Goal: Task Accomplishment & Management: Complete application form

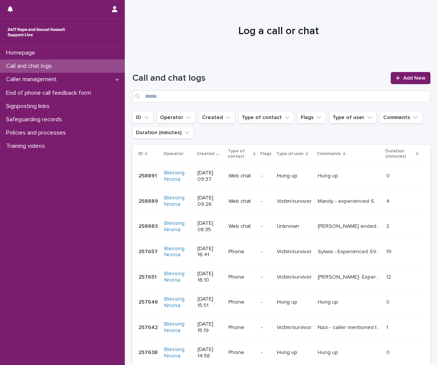
click at [404, 70] on div "Call and chat logs Add New" at bounding box center [281, 84] width 298 height 55
click at [405, 81] on link "Add New" at bounding box center [411, 78] width 40 height 12
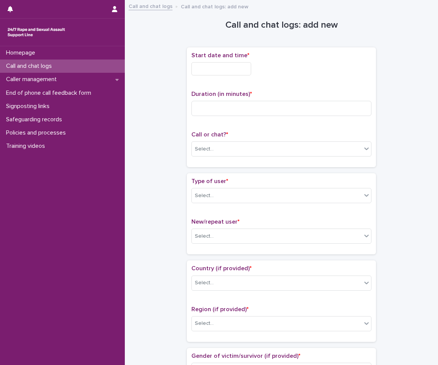
click at [200, 66] on input "text" at bounding box center [222, 68] width 60 height 13
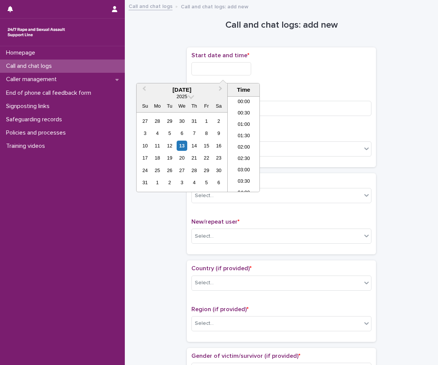
scroll to position [197, 0]
click at [177, 144] on div "13" at bounding box center [182, 145] width 10 height 10
click at [242, 123] on li "09:30" at bounding box center [244, 120] width 32 height 11
click at [237, 66] on input "**********" at bounding box center [222, 68] width 60 height 13
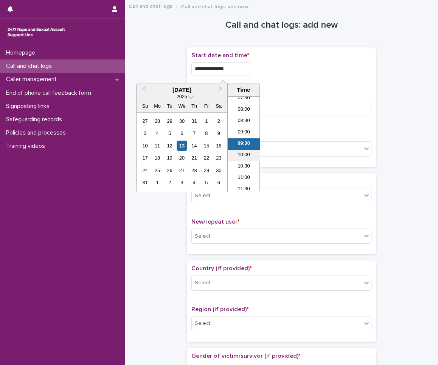
click at [240, 154] on li "10:00" at bounding box center [244, 155] width 32 height 11
click at [245, 75] on input "**********" at bounding box center [222, 68] width 60 height 13
type input "**********"
click at [302, 102] on input at bounding box center [282, 108] width 180 height 15
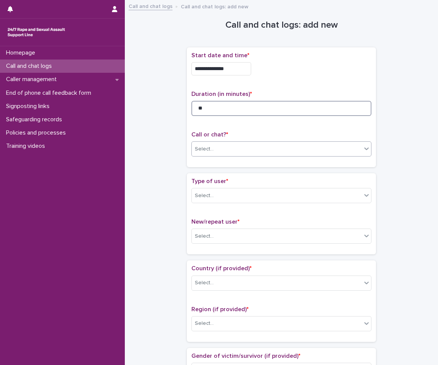
type input "**"
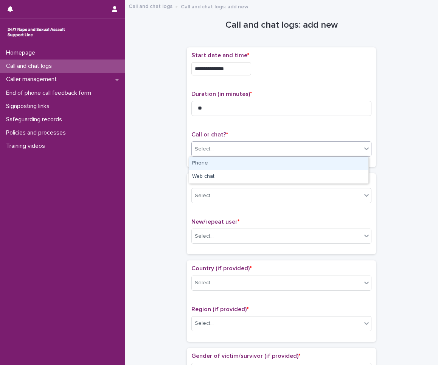
click at [251, 143] on div "Select..." at bounding box center [277, 149] width 170 height 12
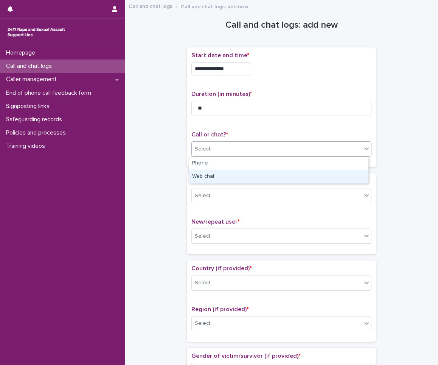
click at [227, 179] on div "Web chat" at bounding box center [278, 176] width 179 height 13
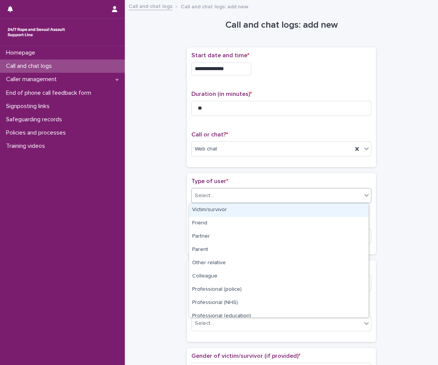
click at [220, 191] on div "Select..." at bounding box center [277, 195] width 170 height 12
click at [217, 212] on div "Victim/survivor" at bounding box center [278, 209] width 179 height 13
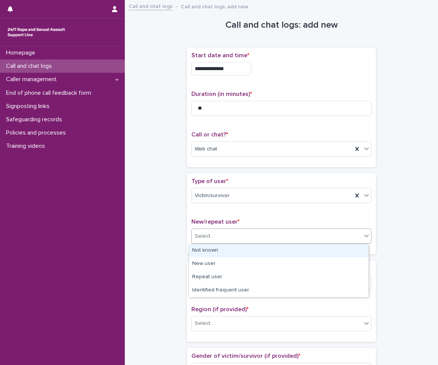
click at [206, 232] on div "Select..." at bounding box center [204, 236] width 19 height 8
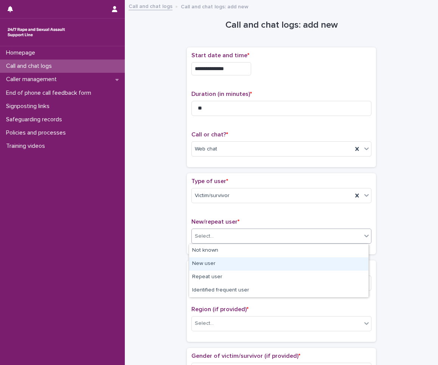
click at [202, 265] on div "New user" at bounding box center [278, 263] width 179 height 13
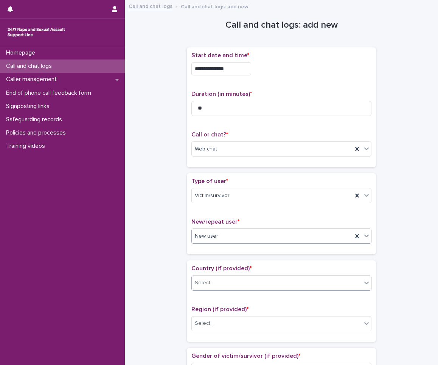
click at [245, 280] on div "Select..." at bounding box center [277, 282] width 170 height 12
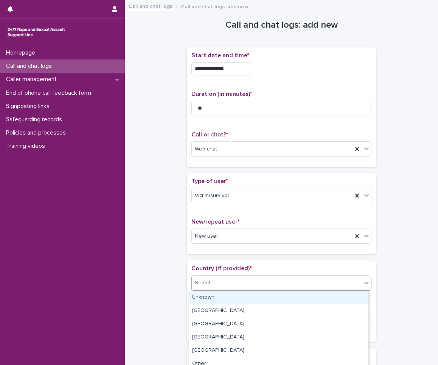
click at [224, 303] on div "Unknown" at bounding box center [278, 297] width 179 height 13
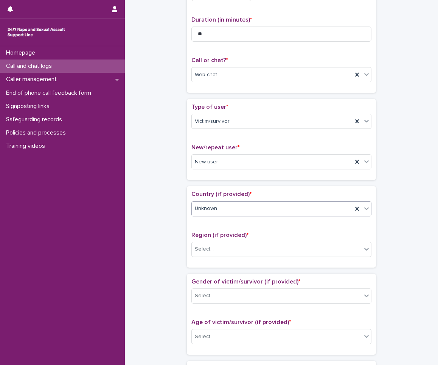
scroll to position [76, 0]
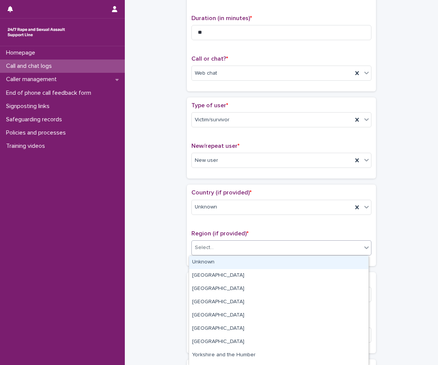
click at [227, 248] on div "Select..." at bounding box center [277, 247] width 170 height 12
click at [203, 261] on div "Unknown" at bounding box center [278, 262] width 179 height 13
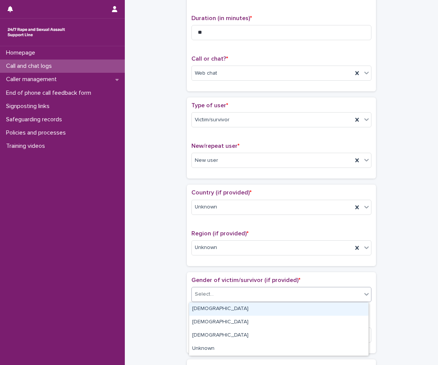
click at [214, 295] on div "Select..." at bounding box center [277, 294] width 170 height 12
drag, startPoint x: 234, startPoint y: 343, endPoint x: 215, endPoint y: 312, distance: 36.2
click at [215, 312] on div "[DEMOGRAPHIC_DATA]" at bounding box center [278, 308] width 179 height 13
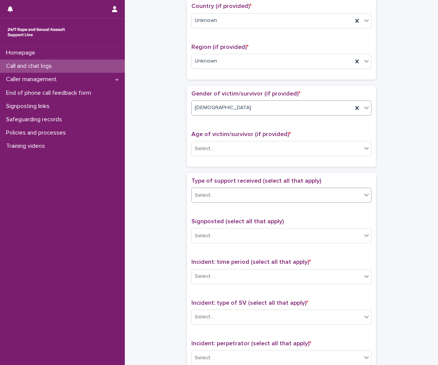
scroll to position [265, 0]
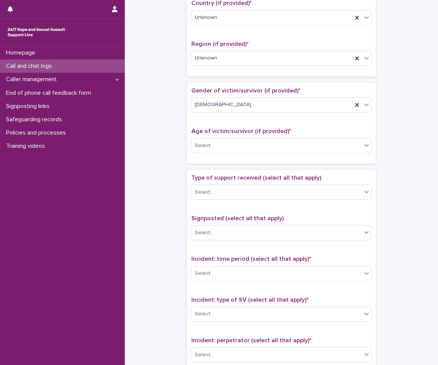
click at [277, 158] on div "Age of victim/survivor (if provided) * Select..." at bounding box center [282, 143] width 180 height 31
click at [243, 203] on div "Type of support received (select all that apply) Select..." at bounding box center [282, 189] width 180 height 31
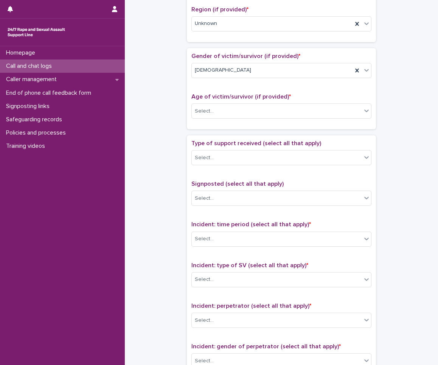
scroll to position [303, 0]
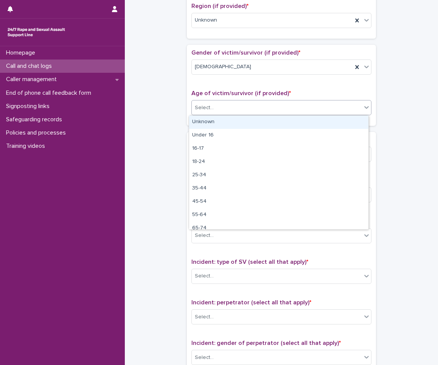
click at [244, 105] on div "Select..." at bounding box center [277, 107] width 170 height 12
click at [218, 123] on div "Unknown" at bounding box center [278, 121] width 179 height 13
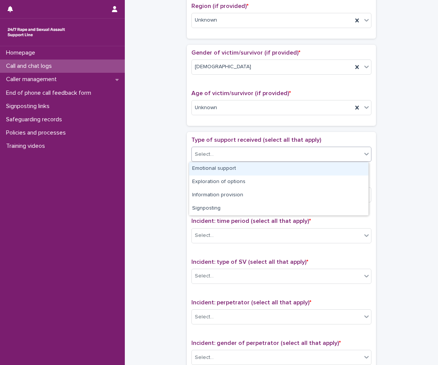
click at [213, 156] on div "Select..." at bounding box center [277, 154] width 170 height 12
click at [212, 171] on div "Emotional support" at bounding box center [278, 168] width 179 height 13
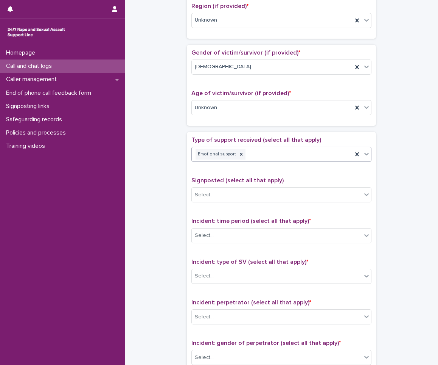
click at [212, 186] on div "Signposted (select all that apply) Select..." at bounding box center [282, 192] width 180 height 31
click at [218, 227] on div "Incident: time period (select all that apply) * Select..." at bounding box center [282, 232] width 180 height 31
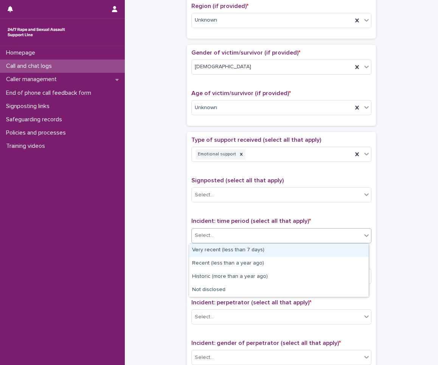
click at [221, 237] on div "Select..." at bounding box center [277, 235] width 170 height 12
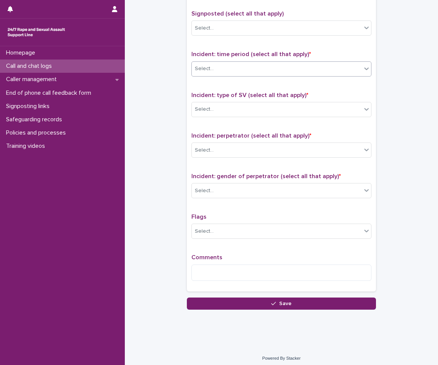
scroll to position [473, 0]
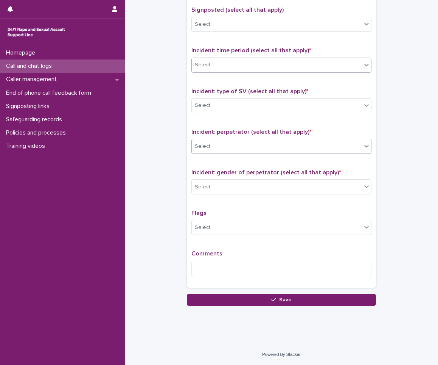
click at [232, 152] on div "Select..." at bounding box center [277, 146] width 170 height 12
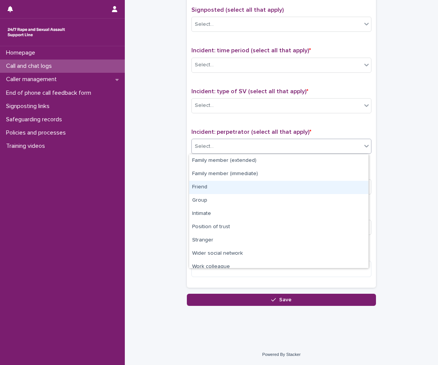
drag, startPoint x: 235, startPoint y: 165, endPoint x: 240, endPoint y: 181, distance: 16.5
click at [240, 181] on div "Friend" at bounding box center [278, 187] width 179 height 13
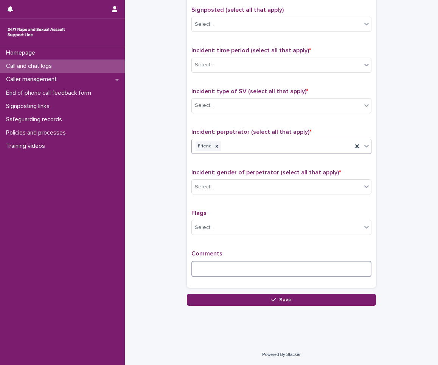
click at [244, 274] on textarea at bounding box center [282, 268] width 180 height 16
drag, startPoint x: 225, startPoint y: 265, endPoint x: 148, endPoint y: 243, distance: 79.6
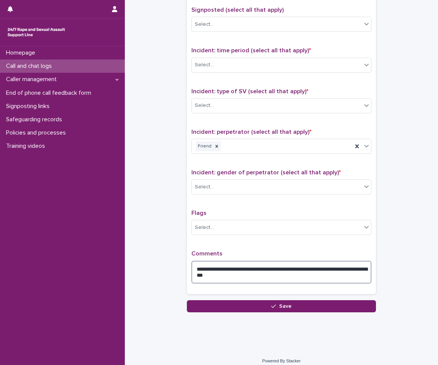
click at [324, 266] on textarea "**********" at bounding box center [282, 271] width 180 height 23
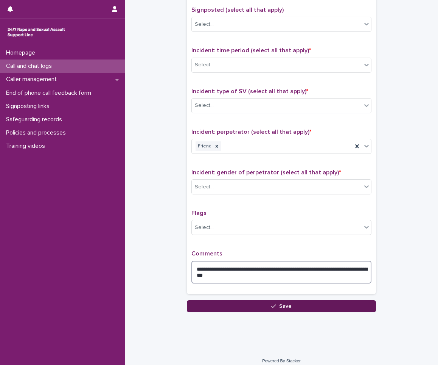
type textarea "**********"
click at [263, 305] on button "Save" at bounding box center [281, 306] width 189 height 12
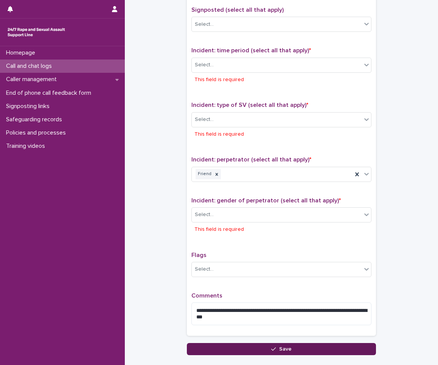
scroll to position [520, 0]
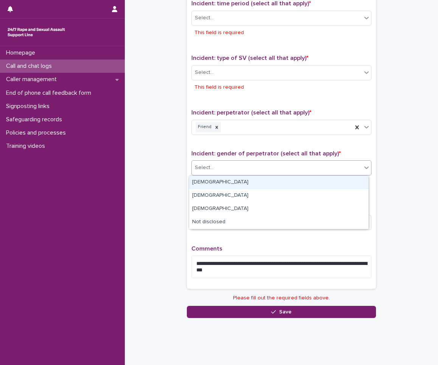
click at [212, 169] on div "Select..." at bounding box center [277, 167] width 170 height 12
click at [204, 185] on div "[DEMOGRAPHIC_DATA]" at bounding box center [278, 182] width 179 height 13
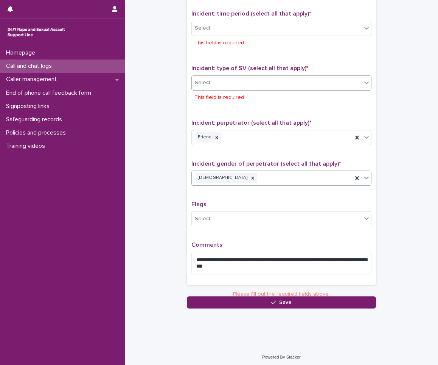
scroll to position [508, 0]
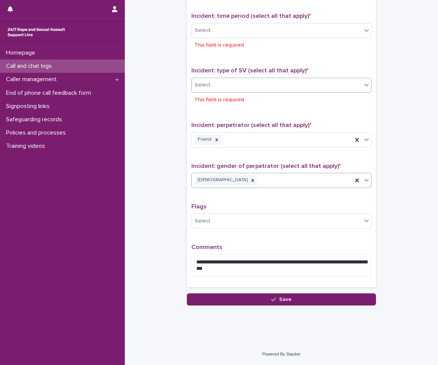
click at [203, 81] on div "Select..." at bounding box center [204, 85] width 19 height 8
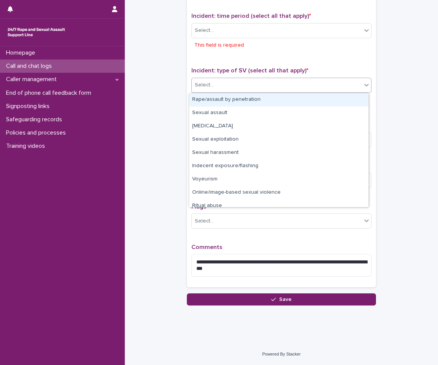
click at [202, 97] on div "Rape/assault by penetration" at bounding box center [278, 99] width 179 height 13
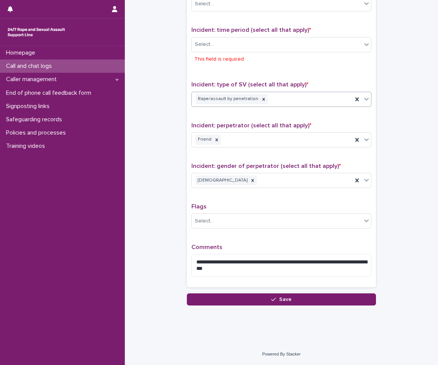
scroll to position [494, 0]
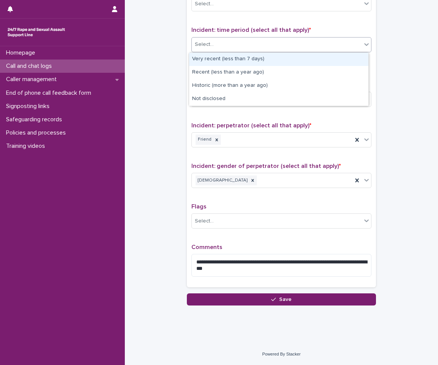
click at [199, 52] on body "**********" at bounding box center [219, 182] width 438 height 365
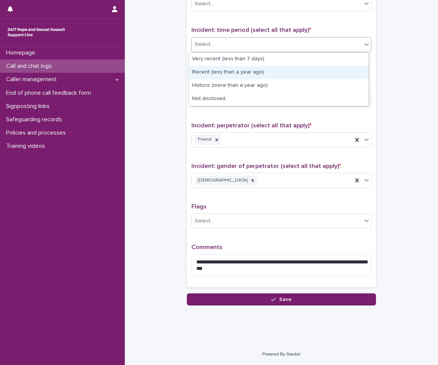
click at [203, 74] on div "Recent (less than a year ago)" at bounding box center [278, 72] width 179 height 13
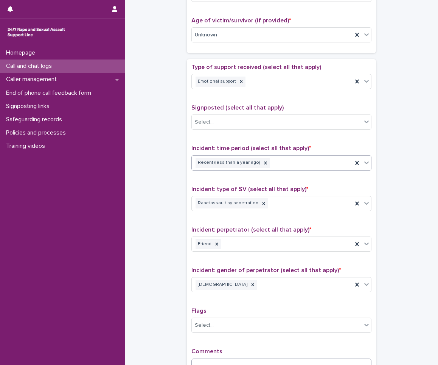
scroll to position [480, 0]
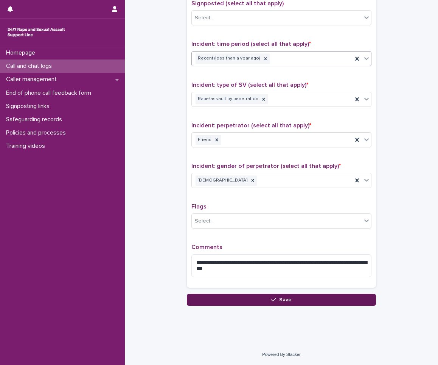
click at [280, 300] on span "Save" at bounding box center [285, 299] width 12 height 5
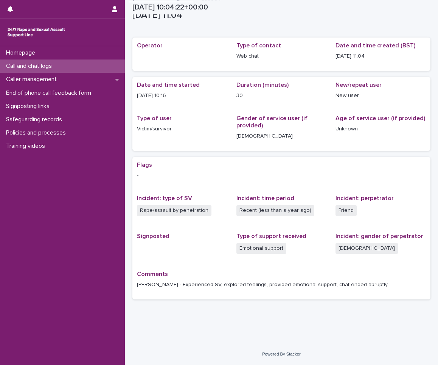
scroll to position [8, 0]
click at [29, 65] on p "Call and chat logs" at bounding box center [30, 65] width 55 height 7
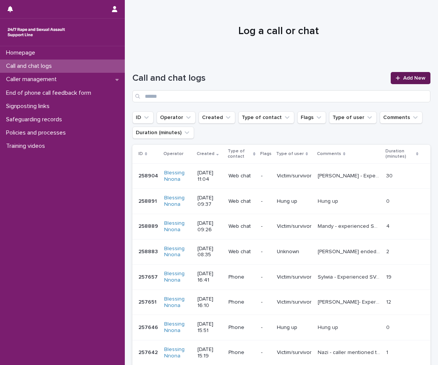
click at [407, 75] on link "Add New" at bounding box center [411, 78] width 40 height 12
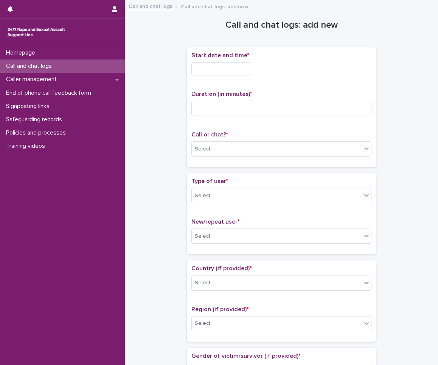
click at [203, 67] on input "text" at bounding box center [222, 68] width 60 height 13
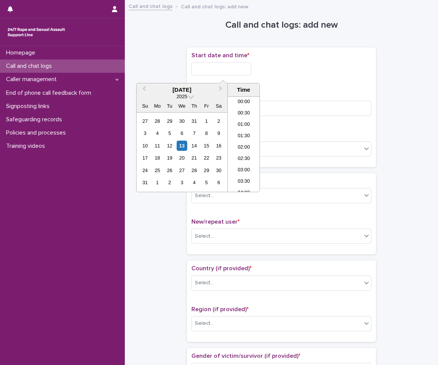
scroll to position [220, 0]
click at [181, 144] on div "13" at bounding box center [182, 145] width 10 height 10
click at [249, 131] on li "11:00" at bounding box center [244, 132] width 32 height 11
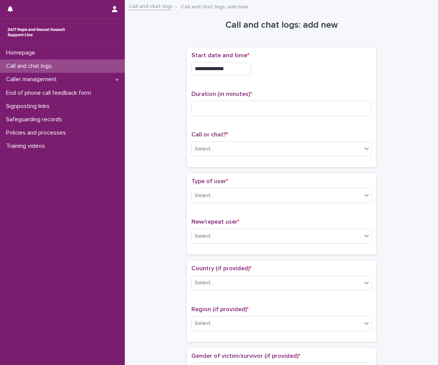
click at [235, 75] on input "**********" at bounding box center [222, 68] width 60 height 13
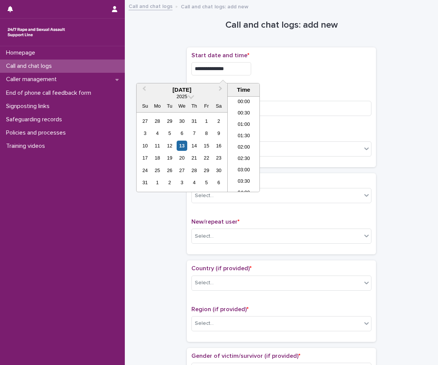
scroll to position [208, 0]
type input "**********"
click at [268, 103] on input at bounding box center [282, 108] width 180 height 15
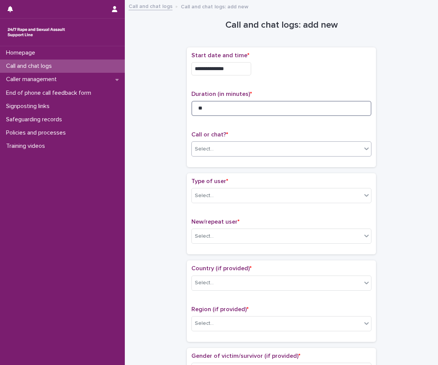
type input "**"
click at [288, 148] on div "Select..." at bounding box center [277, 149] width 170 height 12
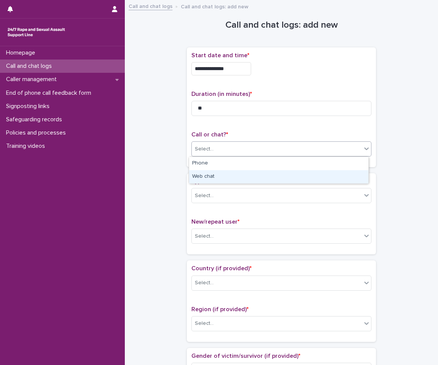
click at [230, 178] on div "Web chat" at bounding box center [278, 176] width 179 height 13
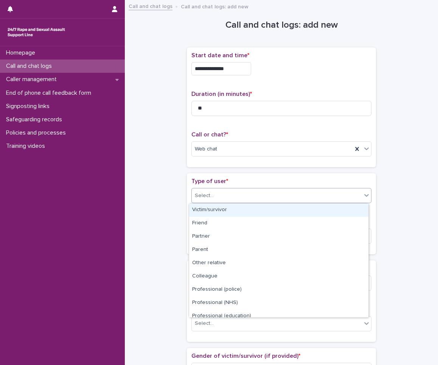
click at [206, 203] on div "Select..." at bounding box center [282, 195] width 180 height 15
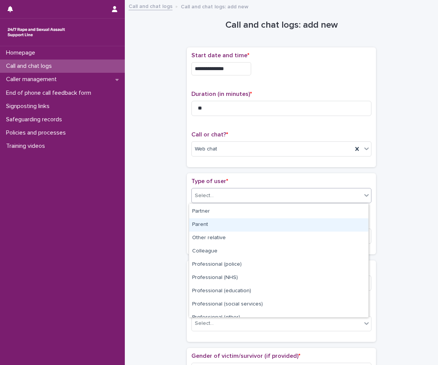
scroll to position [38, 0]
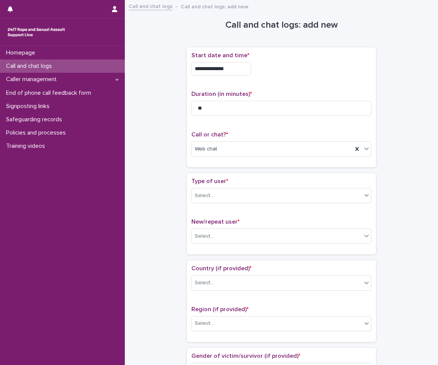
click at [224, 193] on div "Select..." at bounding box center [277, 195] width 170 height 12
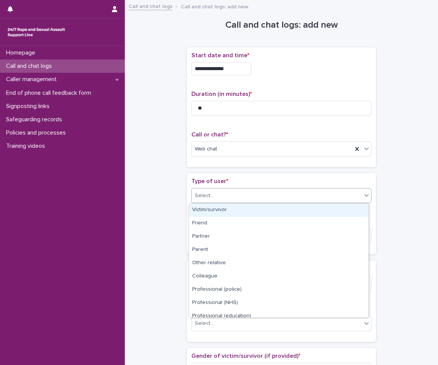
click at [330, 193] on div "Select..." at bounding box center [277, 195] width 170 height 12
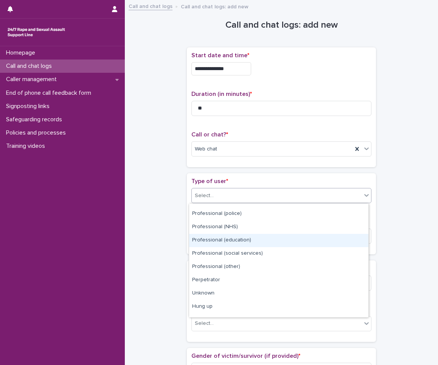
scroll to position [85, 0]
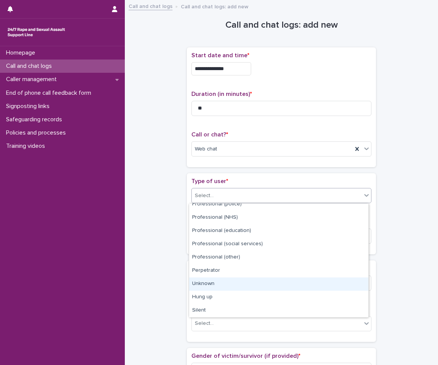
click at [213, 279] on div "Unknown" at bounding box center [278, 283] width 179 height 13
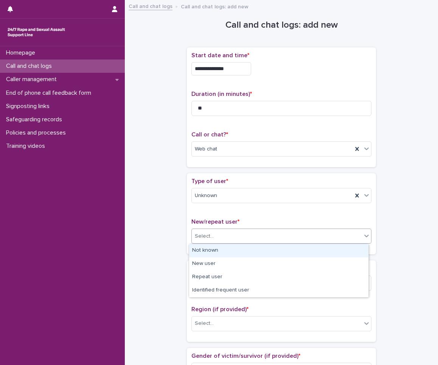
click at [243, 229] on div "Select..." at bounding box center [282, 235] width 180 height 15
click at [215, 250] on div "Not known" at bounding box center [278, 250] width 179 height 13
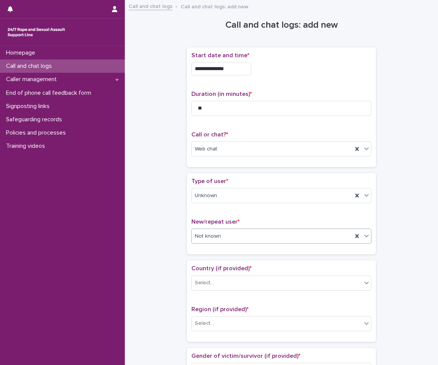
click at [362, 235] on span at bounding box center [362, 236] width 0 height 8
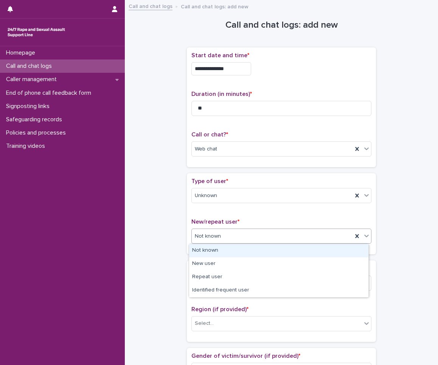
click at [363, 235] on icon at bounding box center [367, 236] width 8 height 8
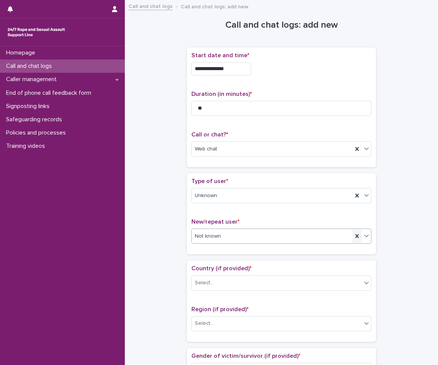
click at [356, 238] on icon at bounding box center [356, 236] width 3 height 4
click at [373, 238] on div "Type of user * Unknown New/repeat user * option Not known, selected. 0 results …" at bounding box center [281, 213] width 189 height 81
click at [368, 235] on icon at bounding box center [367, 236] width 8 height 8
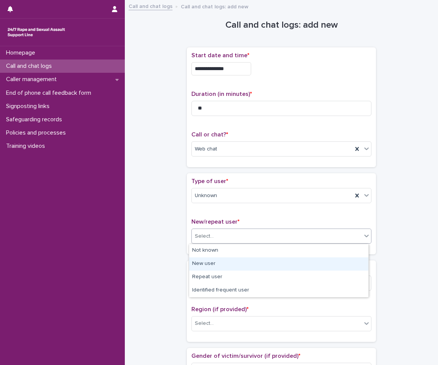
click at [293, 265] on div "New user" at bounding box center [278, 263] width 179 height 13
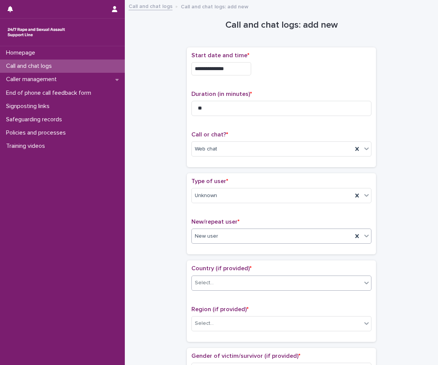
click at [265, 280] on div "Select..." at bounding box center [277, 282] width 170 height 12
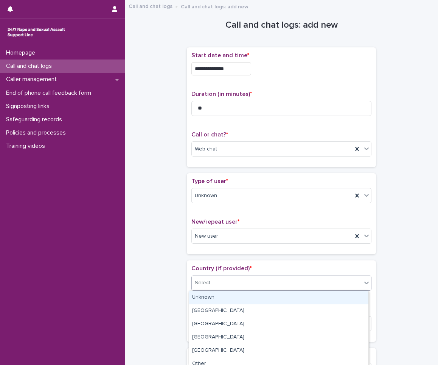
click at [254, 295] on div "Unknown" at bounding box center [278, 297] width 179 height 13
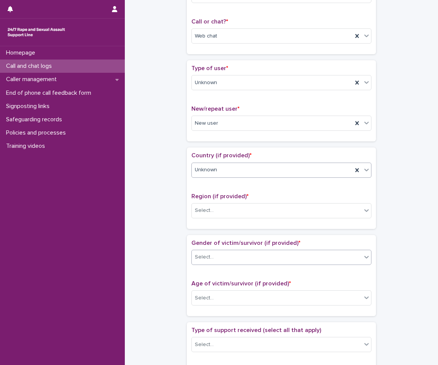
scroll to position [151, 0]
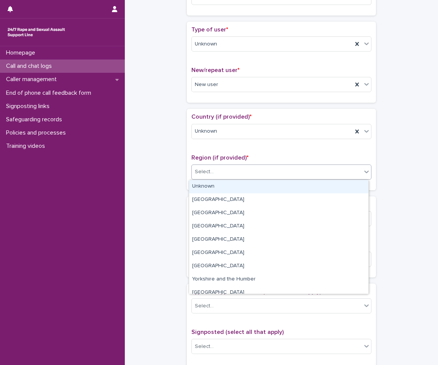
click at [297, 174] on div "Select..." at bounding box center [277, 171] width 170 height 12
click at [274, 189] on div "Unknown" at bounding box center [278, 186] width 179 height 13
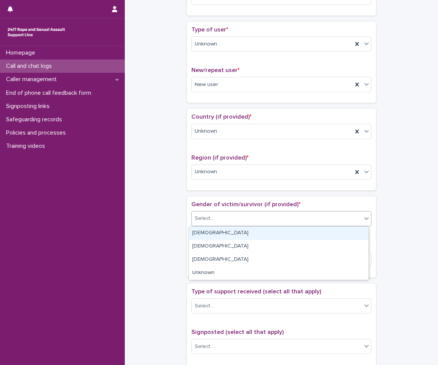
click at [243, 223] on div "Select..." at bounding box center [277, 218] width 170 height 12
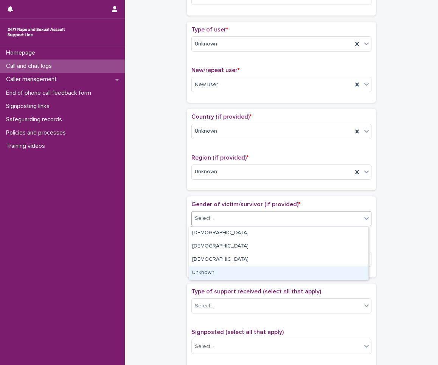
click at [205, 270] on div "Unknown" at bounding box center [278, 272] width 179 height 13
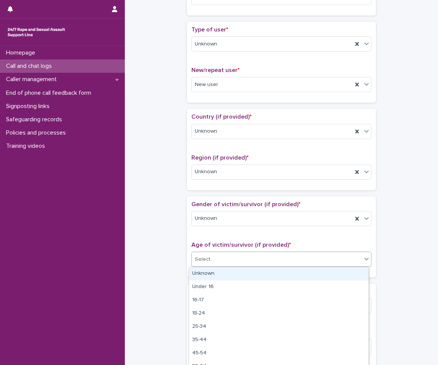
click at [222, 261] on div "Select..." at bounding box center [277, 259] width 170 height 12
click at [202, 269] on div "Unknown" at bounding box center [278, 273] width 179 height 13
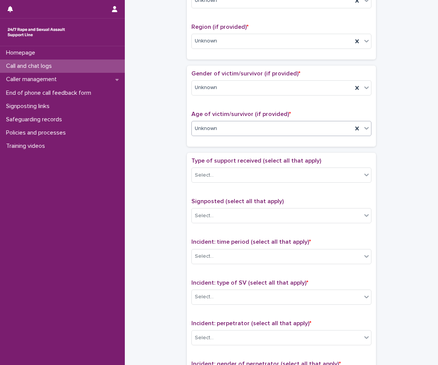
scroll to position [303, 0]
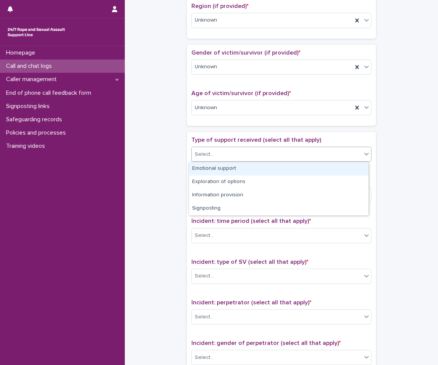
click at [240, 147] on div "Select..." at bounding box center [282, 153] width 180 height 15
click at [214, 169] on div "Emotional support" at bounding box center [278, 168] width 179 height 13
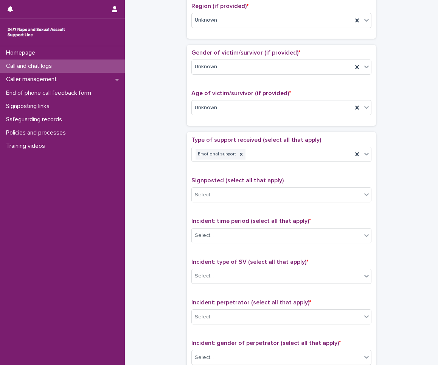
click at [209, 184] on p "Signposted (select all that apply)" at bounding box center [282, 180] width 180 height 7
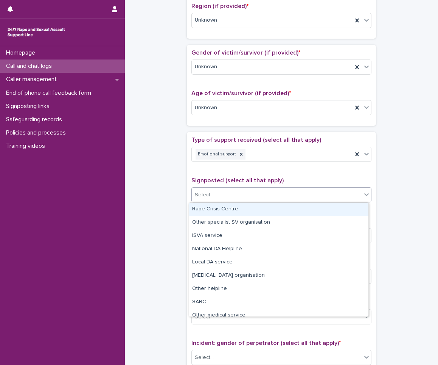
click at [243, 193] on div "Select..." at bounding box center [277, 195] width 170 height 12
click at [127, 183] on div "**********" at bounding box center [281, 108] width 313 height 812
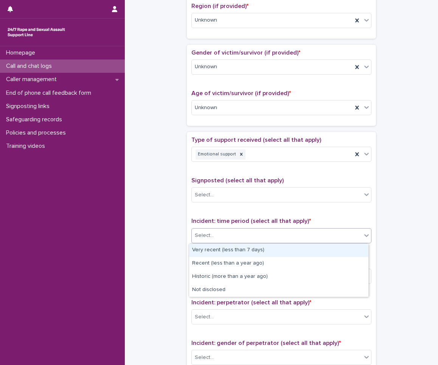
click at [240, 232] on div "Select..." at bounding box center [277, 235] width 170 height 12
click at [240, 154] on icon at bounding box center [241, 154] width 3 height 3
click at [222, 240] on div "Select..." at bounding box center [277, 235] width 170 height 12
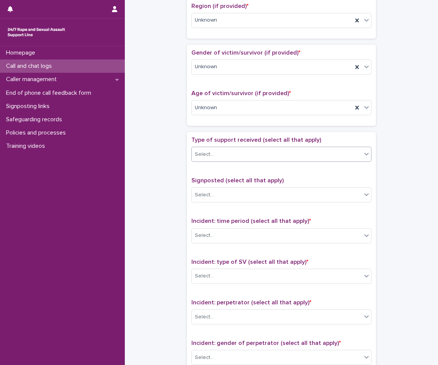
click at [153, 268] on div "**********" at bounding box center [281, 89] width 298 height 774
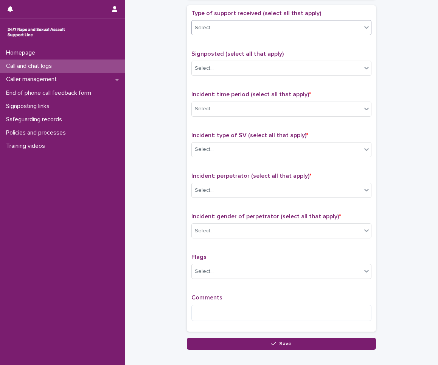
scroll to position [454, 0]
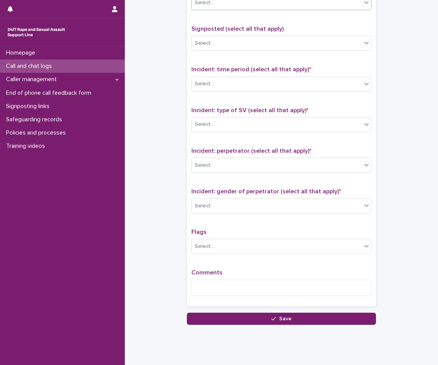
click at [271, 92] on div "Incident: time period (select all that apply) * Select..." at bounding box center [282, 81] width 180 height 31
click at [234, 73] on p "Incident: time period (select all that apply) *" at bounding box center [282, 69] width 180 height 7
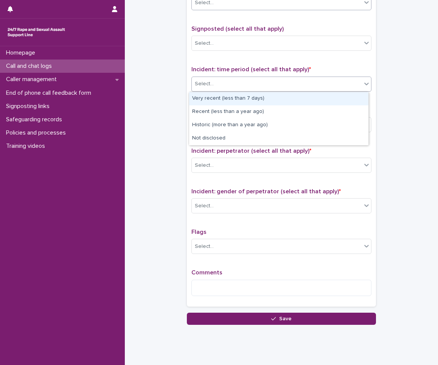
click at [231, 77] on div "Select..." at bounding box center [282, 83] width 180 height 15
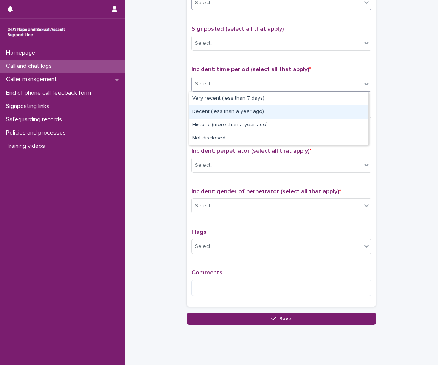
click at [208, 113] on div "Recent (less than a year ago)" at bounding box center [278, 111] width 179 height 13
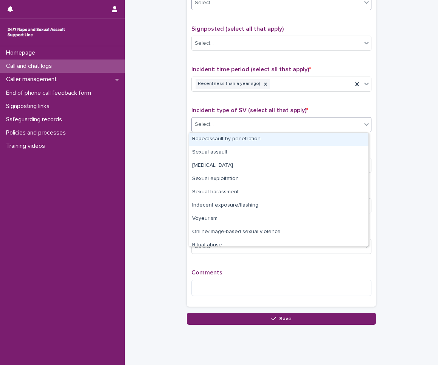
click at [213, 126] on div "Select..." at bounding box center [277, 124] width 170 height 12
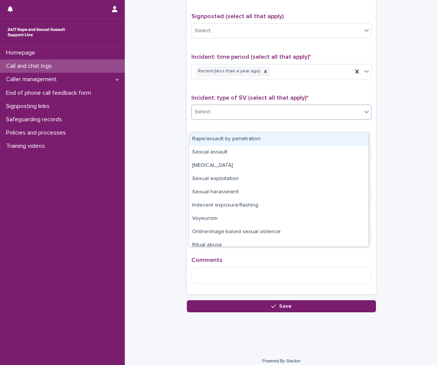
scroll to position [473, 0]
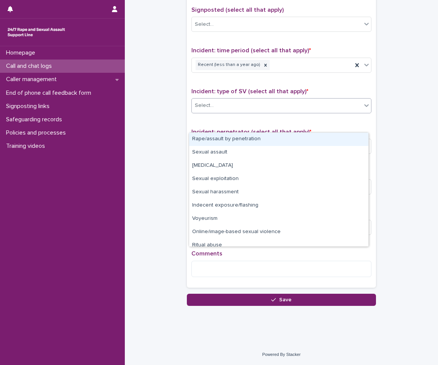
click at [228, 139] on div "Rape/assault by penetration" at bounding box center [278, 138] width 179 height 13
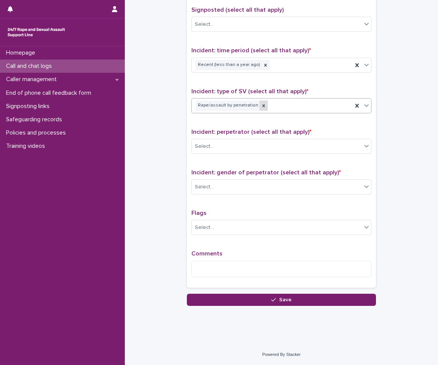
click at [261, 106] on icon at bounding box center [263, 105] width 5 height 5
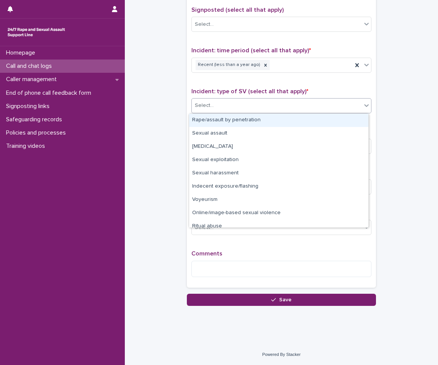
click at [359, 108] on div "Select..." at bounding box center [277, 105] width 170 height 12
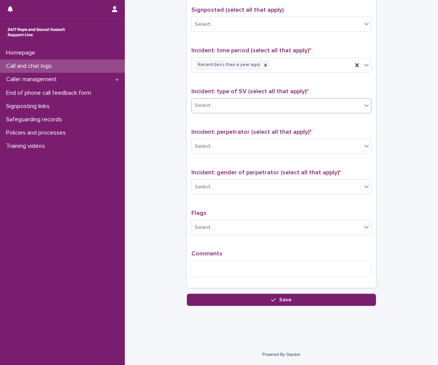
click at [285, 108] on div "Select..." at bounding box center [277, 105] width 170 height 12
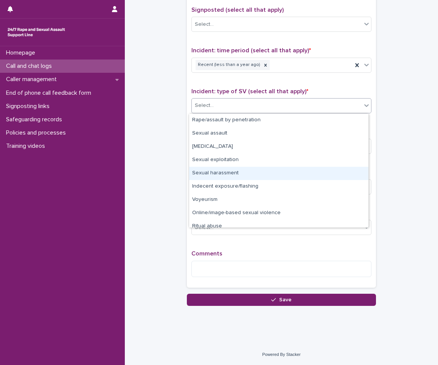
scroll to position [19, 0]
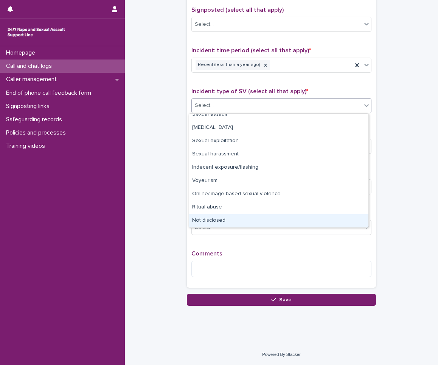
click at [232, 220] on div "Not disclosed" at bounding box center [278, 220] width 179 height 13
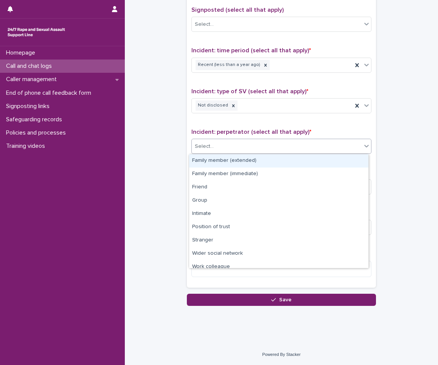
click at [240, 149] on div "Select..." at bounding box center [277, 146] width 170 height 12
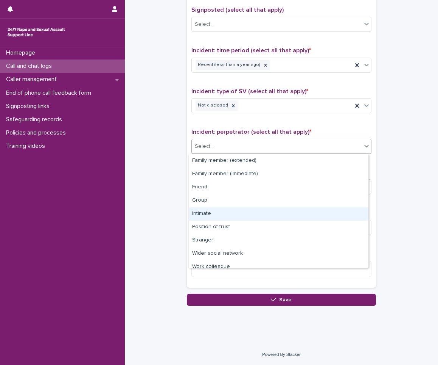
scroll to position [32, 0]
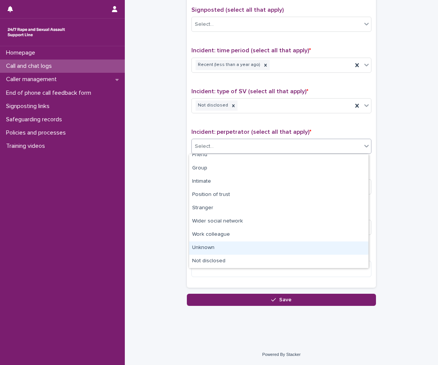
drag, startPoint x: 224, startPoint y: 240, endPoint x: 220, endPoint y: 243, distance: 4.9
click at [220, 243] on div "Unknown" at bounding box center [278, 247] width 179 height 13
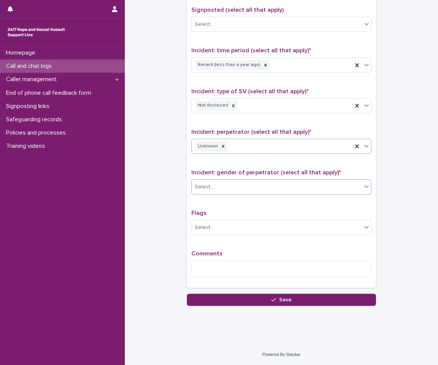
click at [223, 184] on div "Select..." at bounding box center [277, 187] width 170 height 12
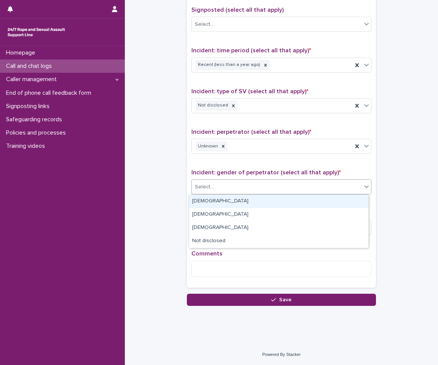
drag, startPoint x: 203, startPoint y: 208, endPoint x: 212, endPoint y: 200, distance: 12.1
click at [212, 200] on div "[DEMOGRAPHIC_DATA]" at bounding box center [278, 201] width 179 height 13
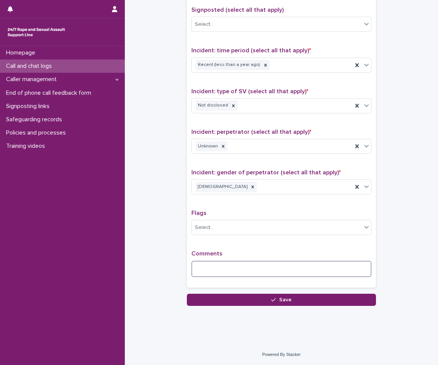
click at [222, 272] on textarea at bounding box center [282, 268] width 180 height 16
click at [246, 268] on textarea at bounding box center [282, 268] width 180 height 16
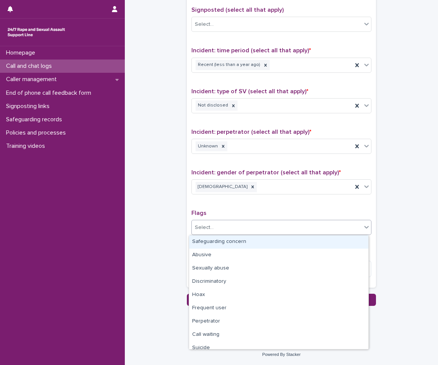
click at [243, 234] on div "Select..." at bounding box center [282, 227] width 180 height 15
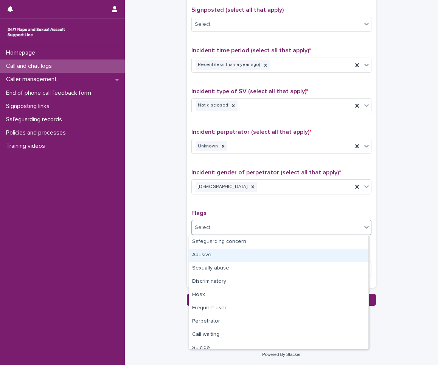
click at [223, 253] on div "Abusive" at bounding box center [278, 254] width 179 height 13
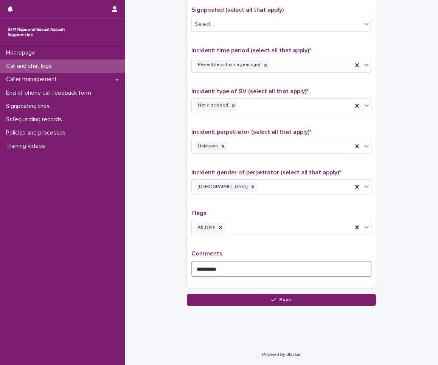
click at [233, 263] on textarea "*********" at bounding box center [282, 268] width 180 height 16
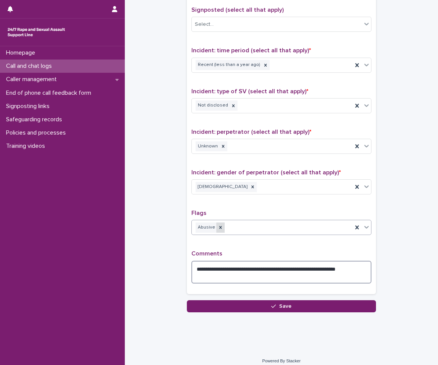
click at [218, 227] on icon at bounding box center [220, 226] width 5 height 5
type textarea "**********"
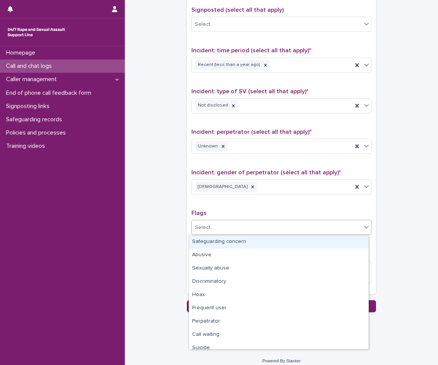
click at [357, 222] on div "Select..." at bounding box center [277, 227] width 170 height 12
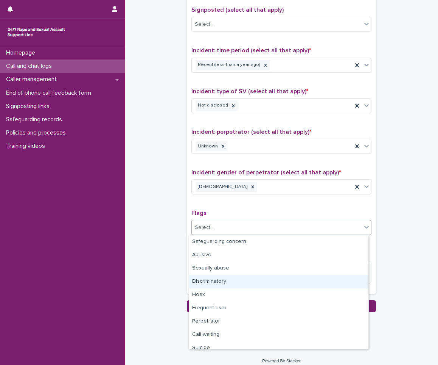
scroll to position [45, 0]
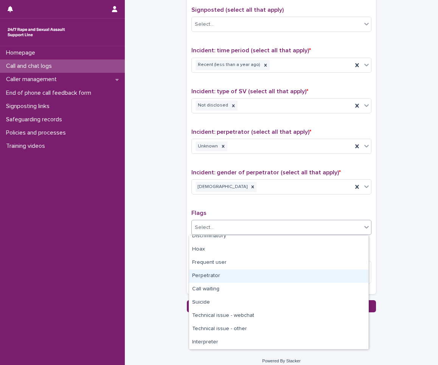
click at [228, 277] on div "Perpetrator" at bounding box center [278, 275] width 179 height 13
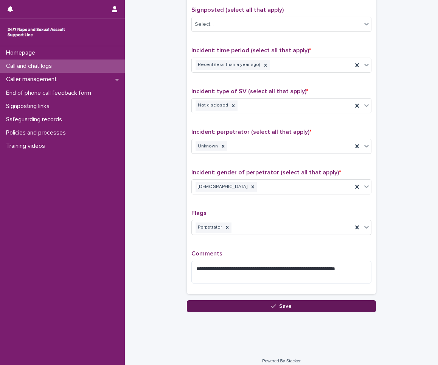
click at [231, 300] on button "Save" at bounding box center [281, 306] width 189 height 12
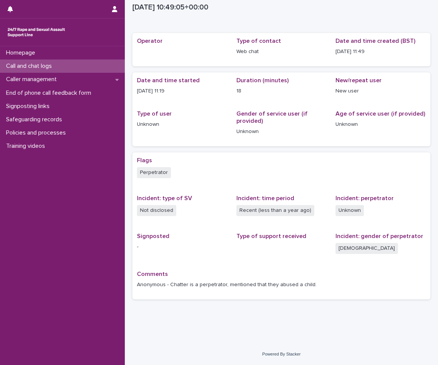
scroll to position [12, 0]
